Goal: Find specific fact: Find specific fact

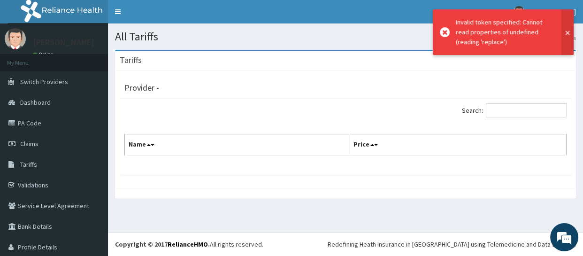
click at [563, 34] on button at bounding box center [567, 32] width 12 height 46
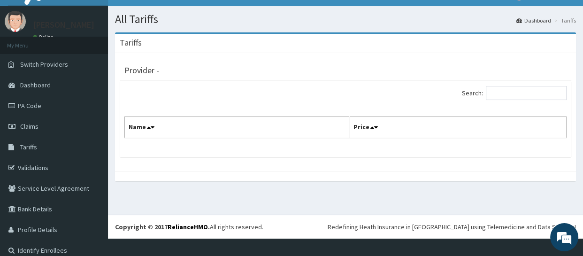
scroll to position [27, 0]
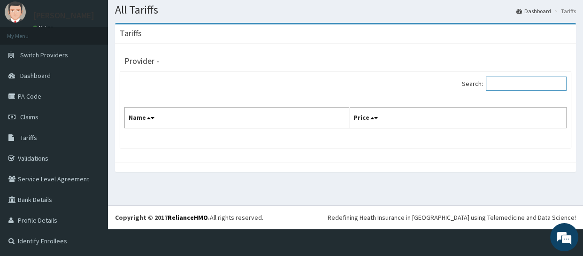
click at [493, 86] on input "Search:" at bounding box center [526, 84] width 81 height 14
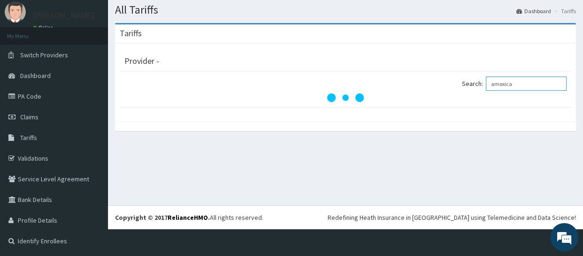
type input "amoxica"
click at [374, 64] on div "Provider -" at bounding box center [345, 59] width 442 height 13
click at [26, 141] on span "Tariffs" at bounding box center [28, 137] width 17 height 8
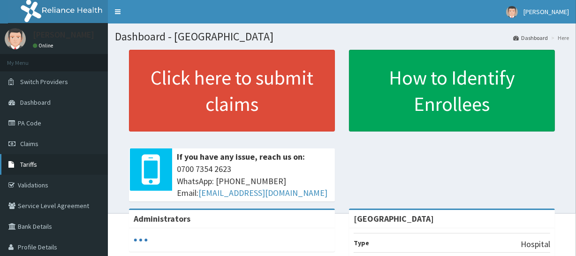
click at [71, 166] on link "Tariffs" at bounding box center [54, 164] width 108 height 21
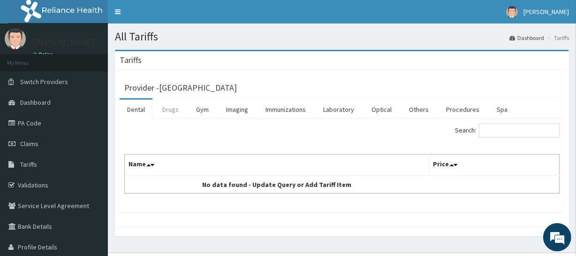
click at [165, 115] on link "Drugs" at bounding box center [170, 110] width 31 height 20
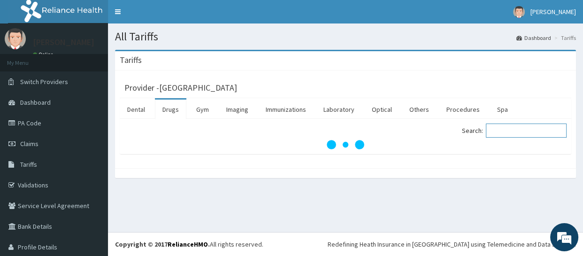
click at [514, 134] on input "Search:" at bounding box center [526, 130] width 81 height 14
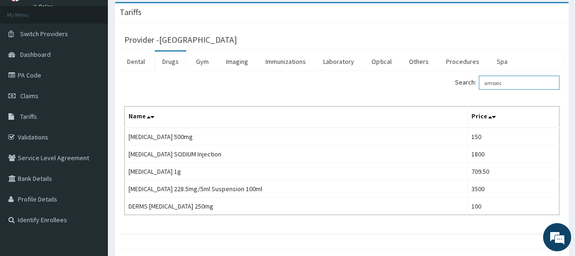
scroll to position [4, 0]
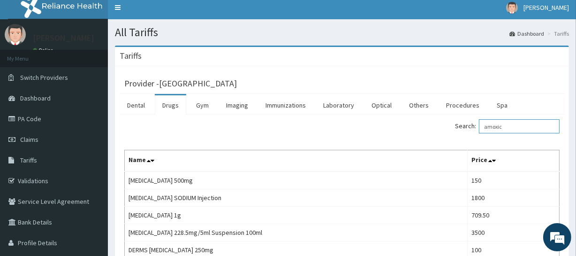
type input "amoxic"
